Goal: Task Accomplishment & Management: Manage account settings

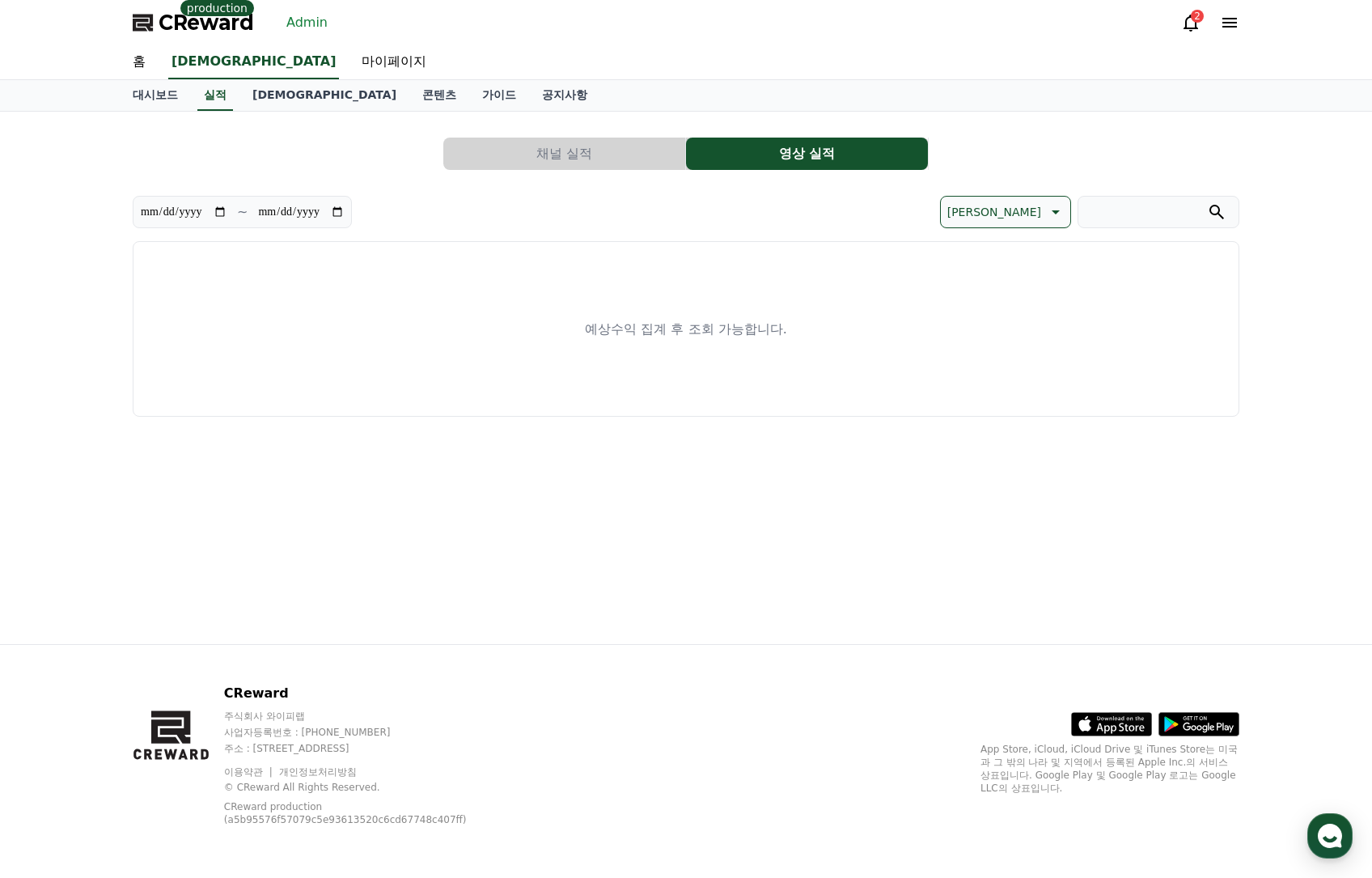
click at [300, 27] on link "Admin" at bounding box center [307, 22] width 55 height 25
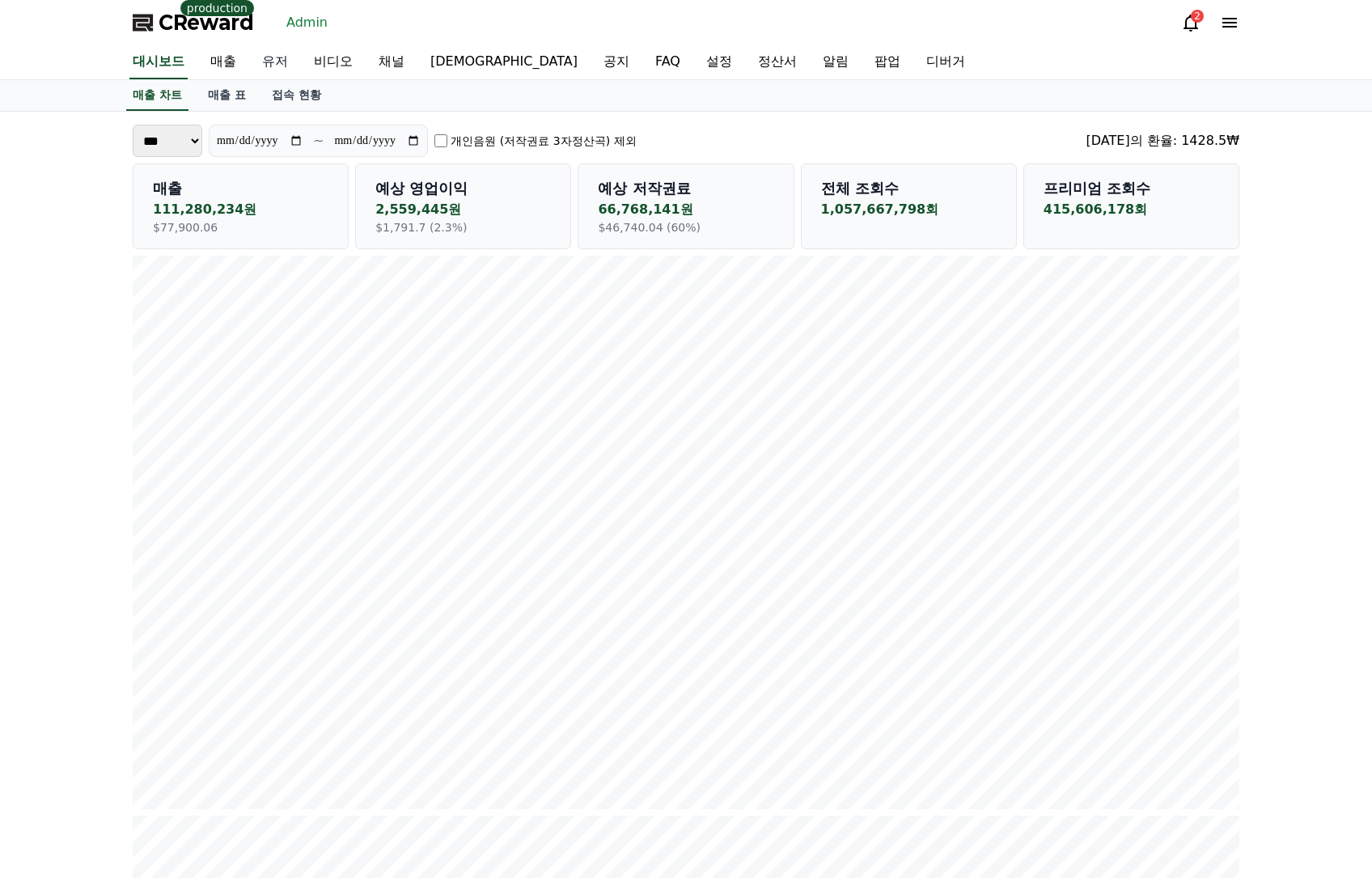
click at [274, 60] on link "유저" at bounding box center [275, 62] width 52 height 34
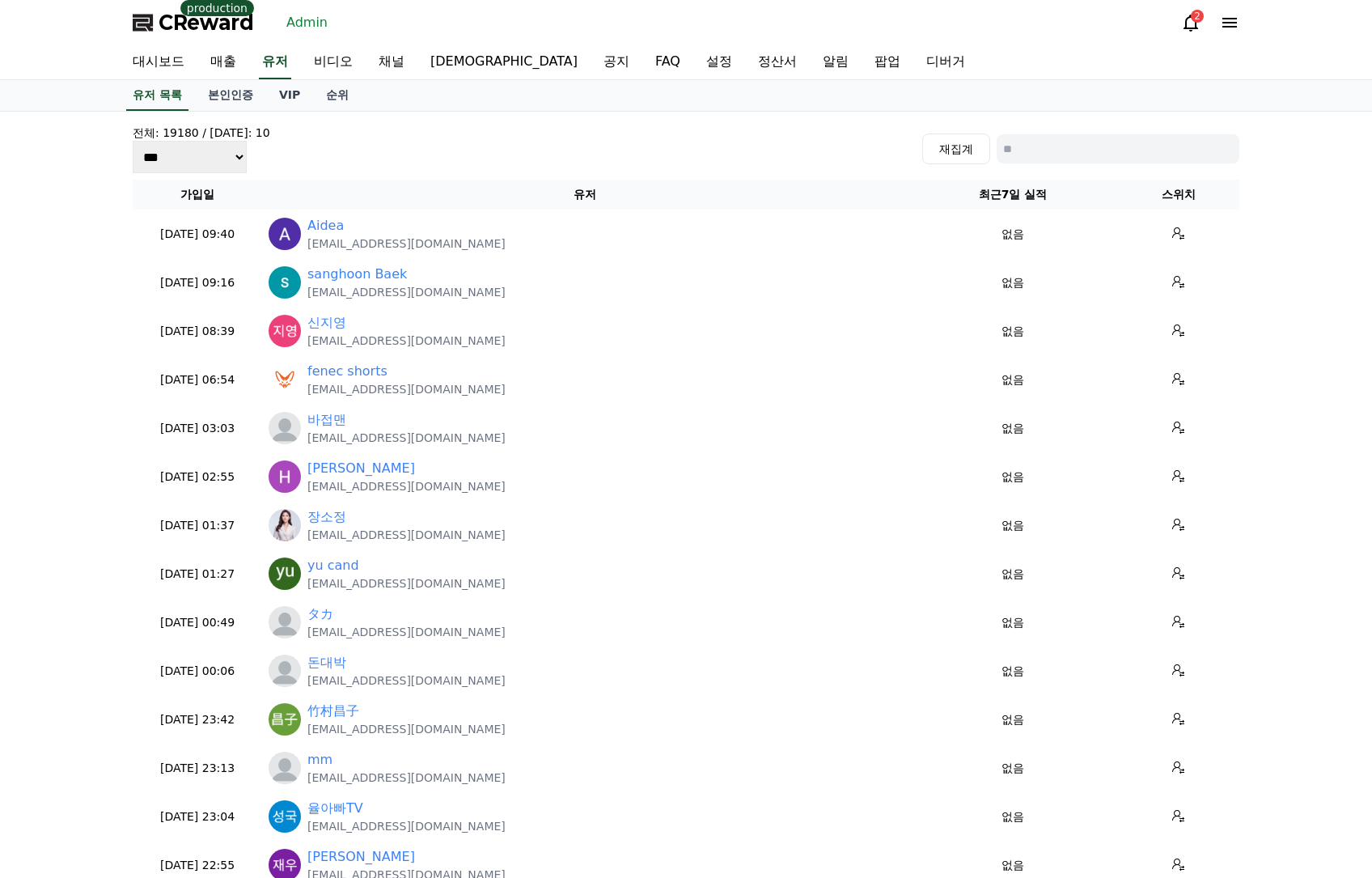
click at [1122, 157] on input at bounding box center [1118, 149] width 243 height 29
type input "*"
type input "*******"
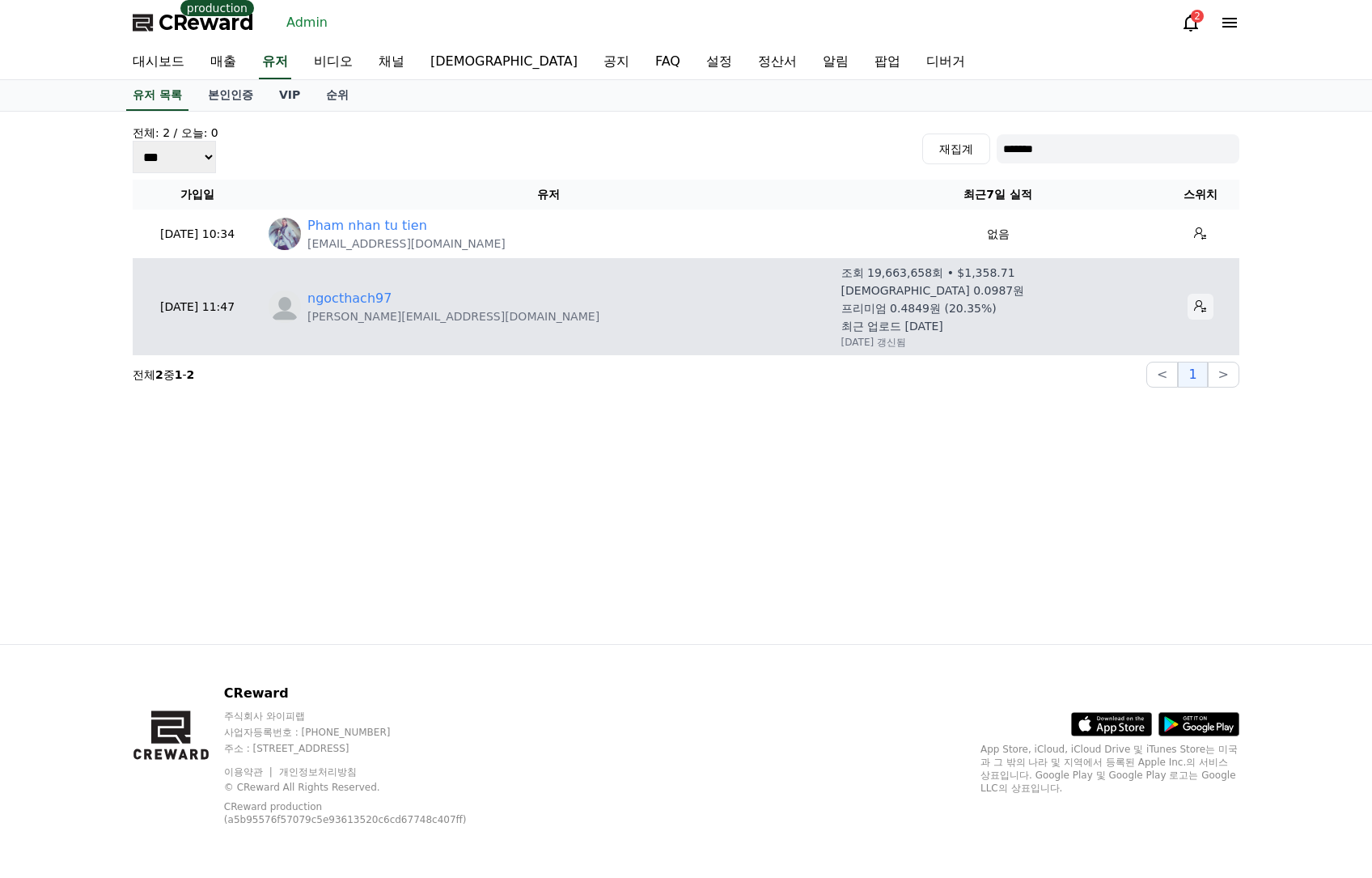
click at [1190, 314] on button at bounding box center [1200, 306] width 25 height 25
